Goal: Information Seeking & Learning: Learn about a topic

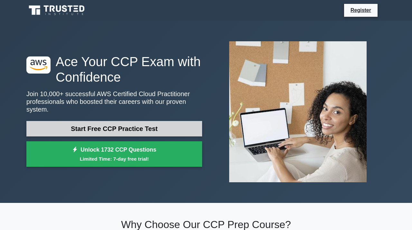
click at [138, 121] on link "Start Free CCP Practice Test" at bounding box center [114, 128] width 176 height 15
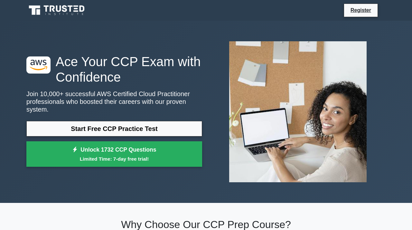
scroll to position [1, 0]
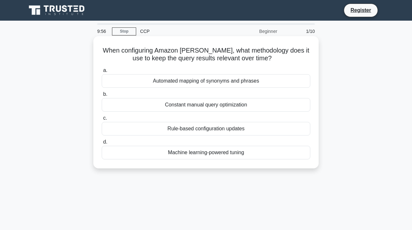
click at [220, 49] on h5 "When configuring Amazon [PERSON_NAME], what methodology does it use to keep the…" at bounding box center [206, 54] width 210 height 16
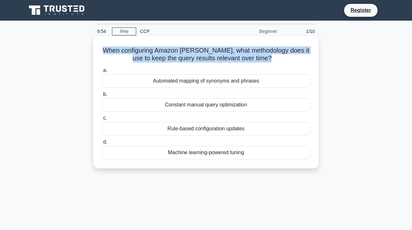
click at [220, 49] on h5 "When configuring Amazon [PERSON_NAME], what methodology does it use to keep the…" at bounding box center [206, 54] width 210 height 16
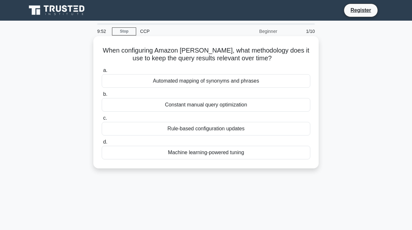
click at [156, 48] on h5 "When configuring Amazon [PERSON_NAME], what methodology does it use to keep the…" at bounding box center [206, 54] width 210 height 16
click at [186, 53] on h5 "When configuring Amazon [PERSON_NAME], what methodology does it use to keep the…" at bounding box center [206, 54] width 210 height 16
click at [228, 109] on div "Constant manual query optimization" at bounding box center [206, 105] width 209 height 14
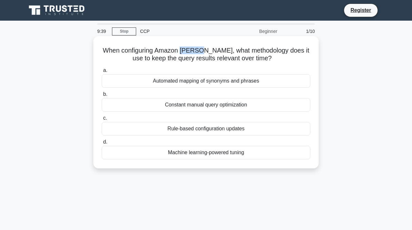
click at [102, 96] on input "b. Constant manual query optimization" at bounding box center [102, 94] width 0 height 4
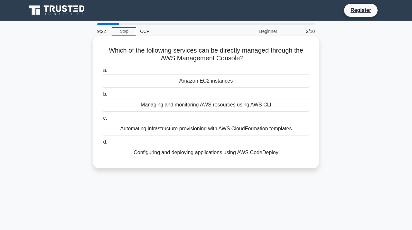
click at [211, 82] on div "Amazon EC2 instances" at bounding box center [206, 81] width 209 height 14
click at [102, 73] on input "a. Amazon EC2 instances" at bounding box center [102, 70] width 0 height 4
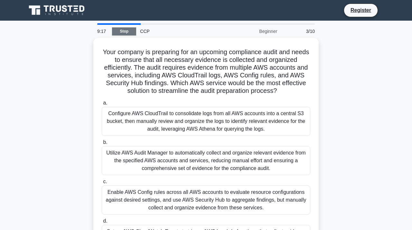
click at [125, 28] on link "Stop" at bounding box center [124, 31] width 24 height 8
